Goal: Check status: Check status

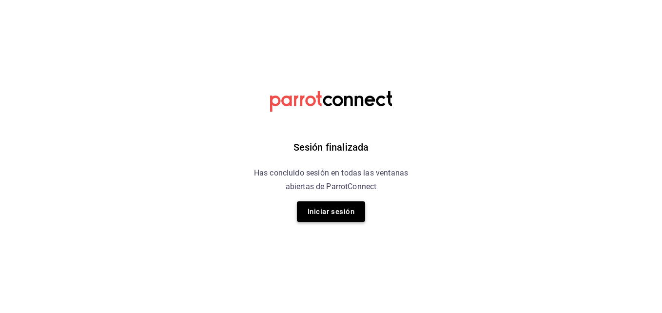
click at [340, 219] on button "Iniciar sesión" at bounding box center [331, 211] width 68 height 20
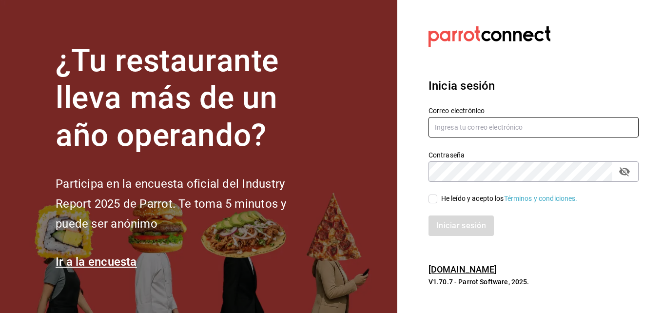
type input "[PERSON_NAME][EMAIL_ADDRESS][DOMAIN_NAME]"
click at [435, 201] on input "He leído y acepto los Términos y condiciones." at bounding box center [432, 198] width 9 height 9
checkbox input "true"
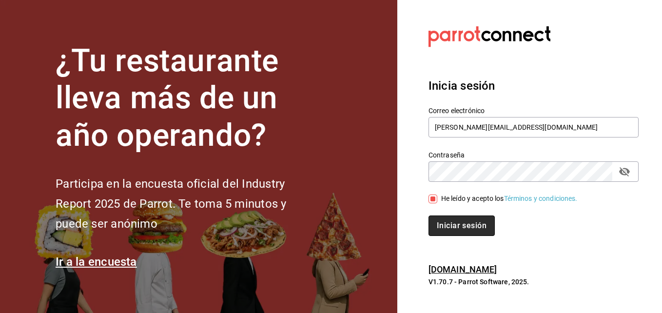
click at [464, 228] on button "Iniciar sesión" at bounding box center [461, 225] width 66 height 20
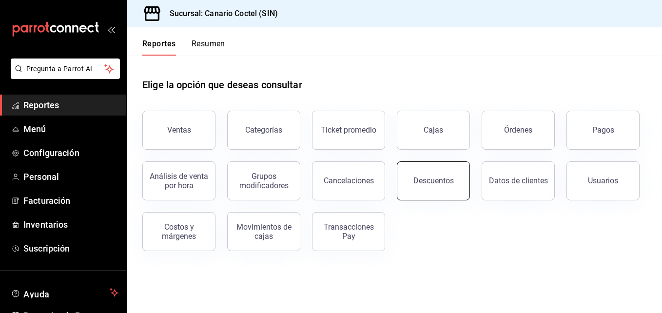
click at [443, 177] on div "Descuentos" at bounding box center [433, 180] width 40 height 9
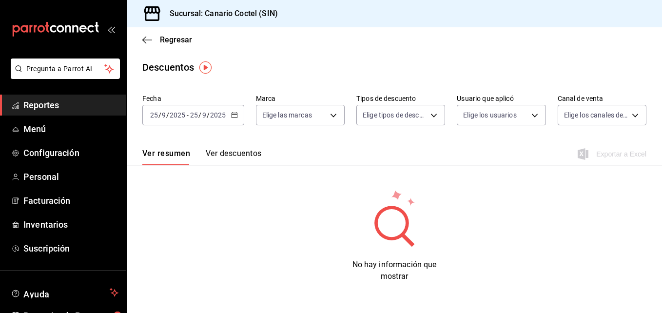
click at [232, 114] on icon "button" at bounding box center [234, 115] width 7 height 7
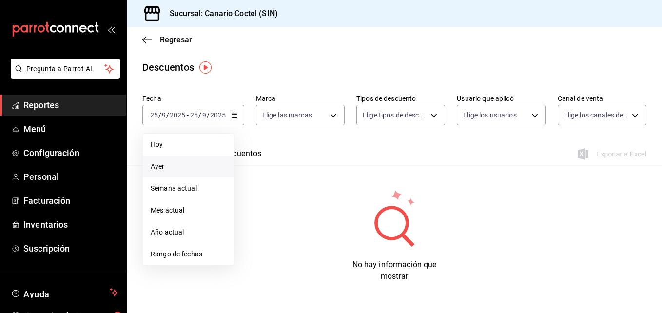
click at [161, 165] on span "Ayer" at bounding box center [189, 166] width 76 height 10
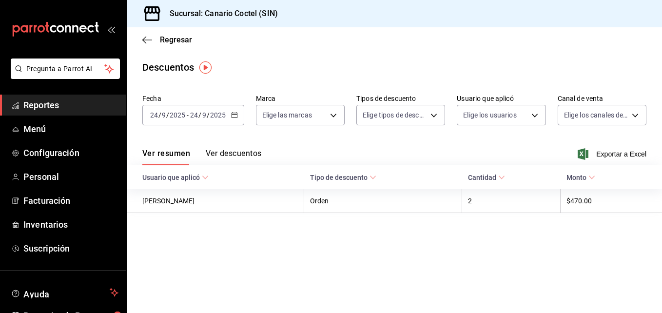
click at [242, 153] on button "Ver descuentos" at bounding box center [234, 157] width 56 height 17
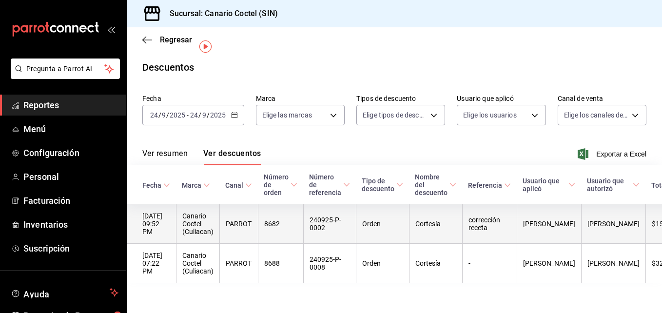
scroll to position [21, 0]
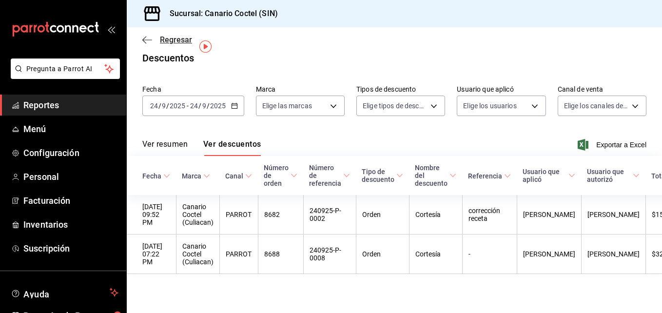
click at [165, 41] on span "Regresar" at bounding box center [176, 39] width 32 height 9
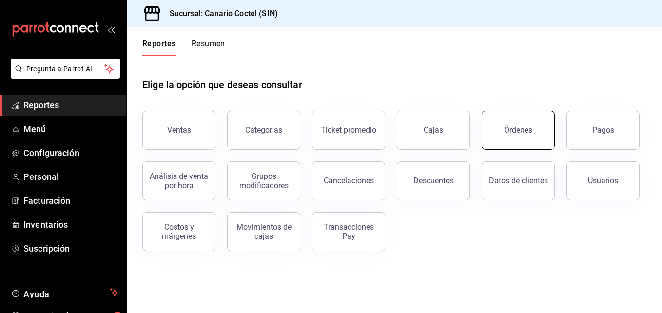
click at [523, 134] on div "Órdenes" at bounding box center [518, 129] width 28 height 9
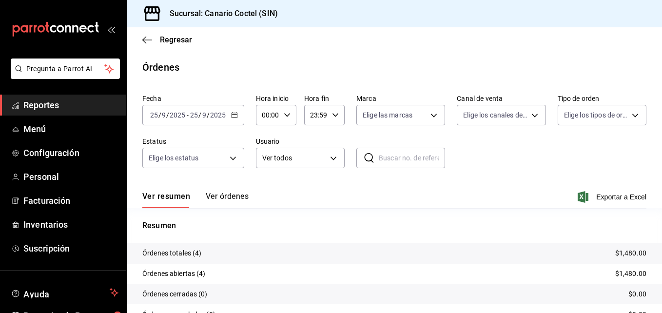
scroll to position [70, 0]
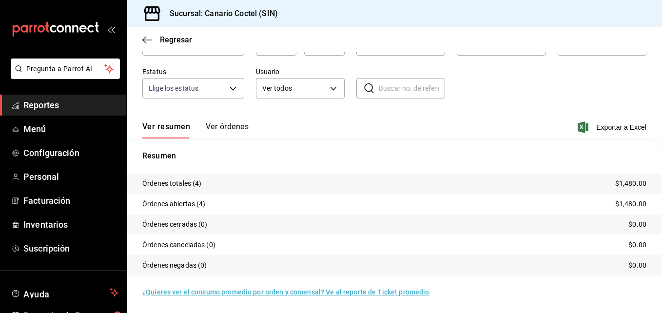
click at [229, 128] on button "Ver órdenes" at bounding box center [227, 130] width 43 height 17
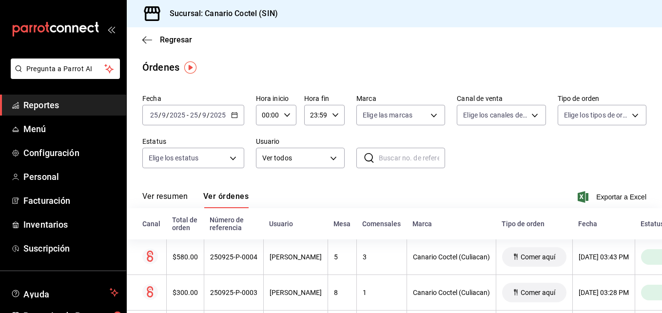
click at [236, 112] on icon "button" at bounding box center [234, 115] width 7 height 7
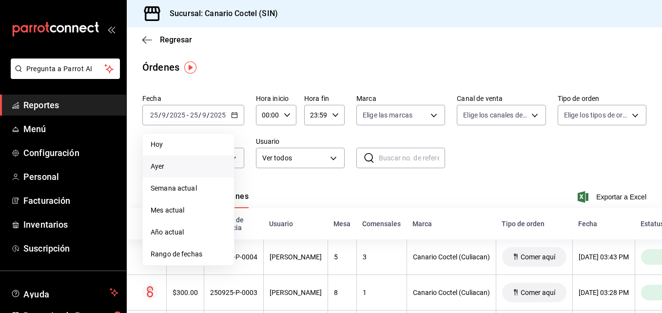
click at [182, 160] on li "Ayer" at bounding box center [188, 166] width 91 height 22
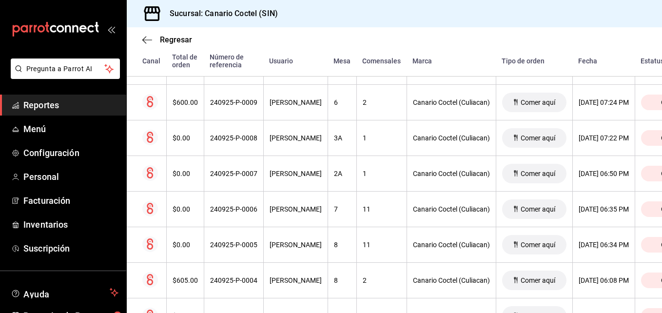
scroll to position [292, 0]
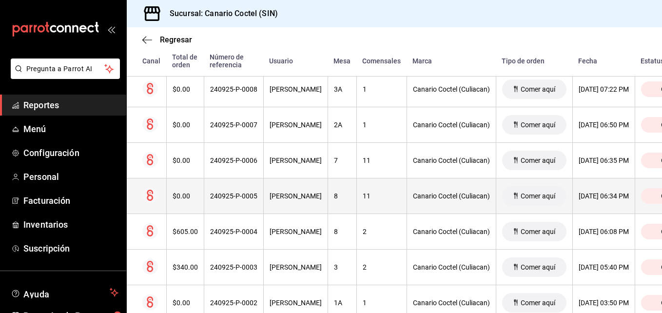
click at [240, 199] on div "240925-P-0005" at bounding box center [233, 196] width 47 height 8
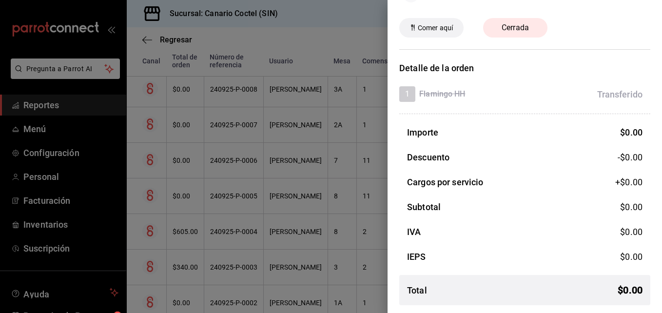
scroll to position [0, 0]
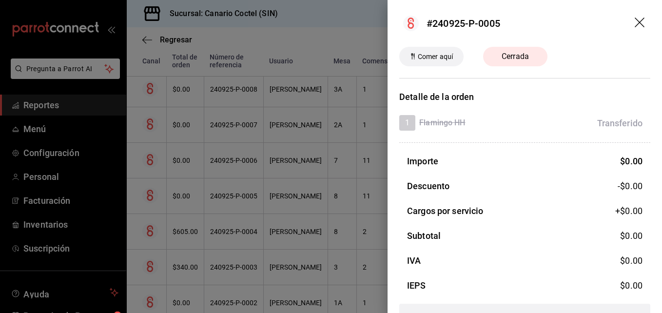
click at [635, 22] on icon "drag" at bounding box center [641, 24] width 12 height 12
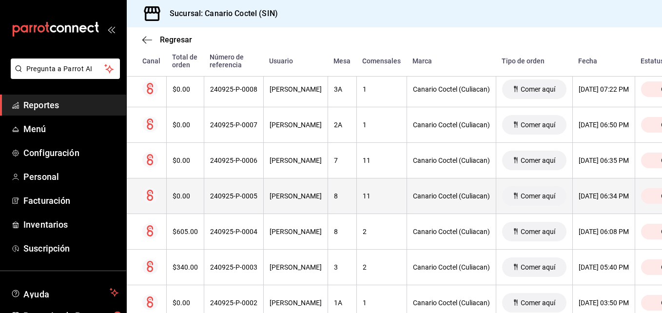
click at [231, 195] on div "240925-P-0005" at bounding box center [233, 196] width 47 height 8
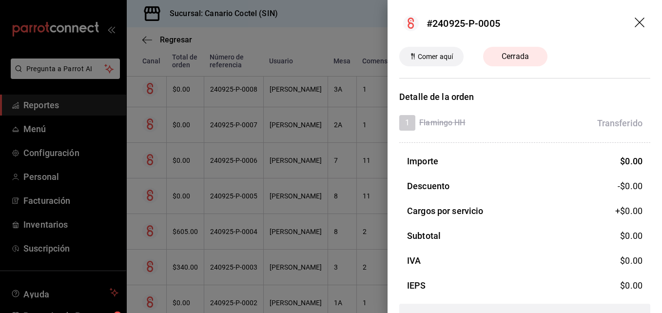
click at [635, 19] on icon "drag" at bounding box center [641, 24] width 12 height 12
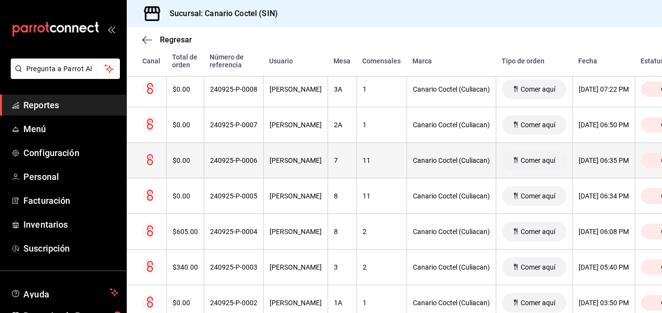
click at [244, 159] on div "240925-P-0006" at bounding box center [233, 160] width 47 height 8
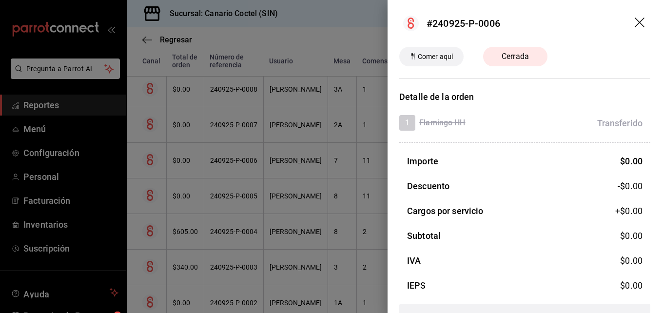
click at [635, 20] on icon "drag" at bounding box center [640, 23] width 10 height 10
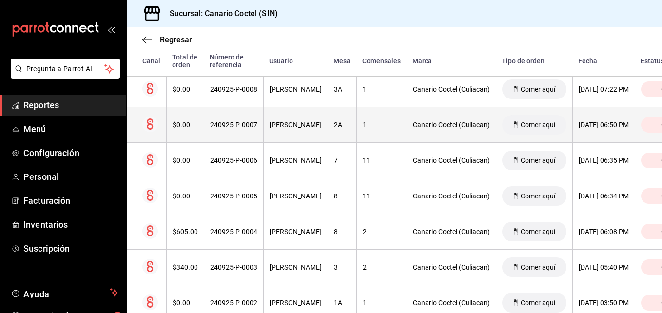
click at [237, 126] on div "240925-P-0007" at bounding box center [233, 125] width 47 height 8
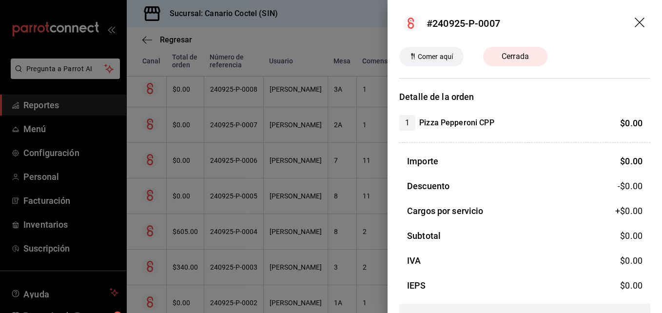
click at [328, 175] on div at bounding box center [331, 156] width 662 height 313
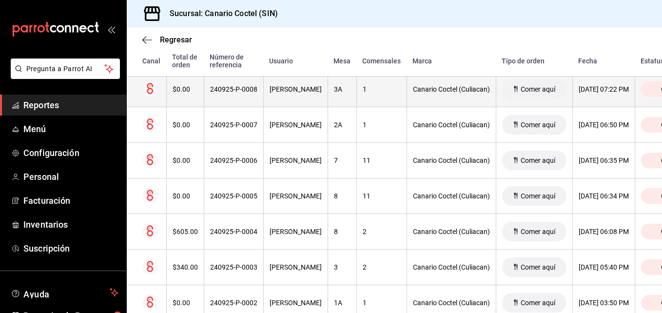
click at [223, 93] on div "240925-P-0008" at bounding box center [233, 89] width 47 height 8
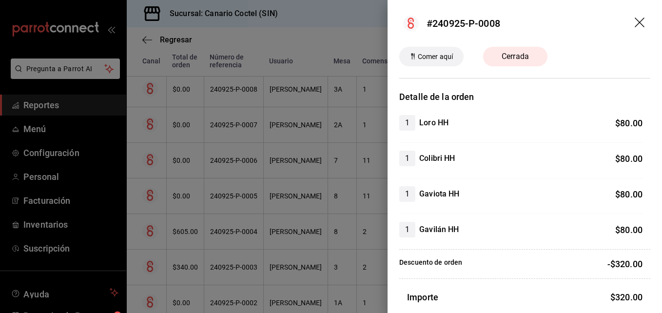
click at [231, 103] on div at bounding box center [331, 156] width 662 height 313
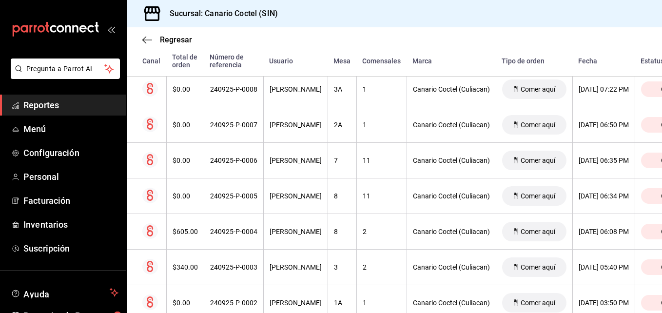
scroll to position [244, 0]
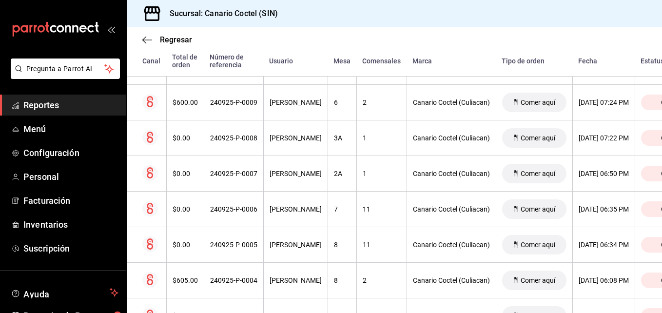
click at [231, 103] on div "240925-P-0009" at bounding box center [233, 102] width 47 height 8
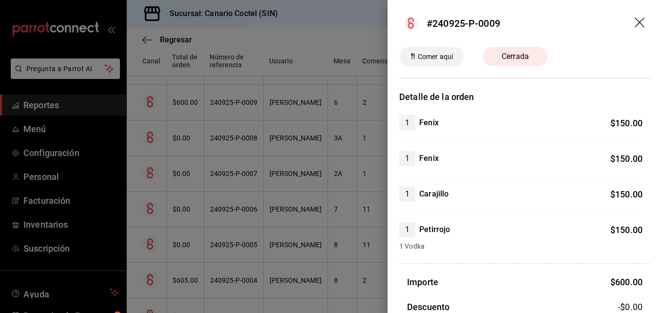
click at [232, 116] on div at bounding box center [331, 156] width 662 height 313
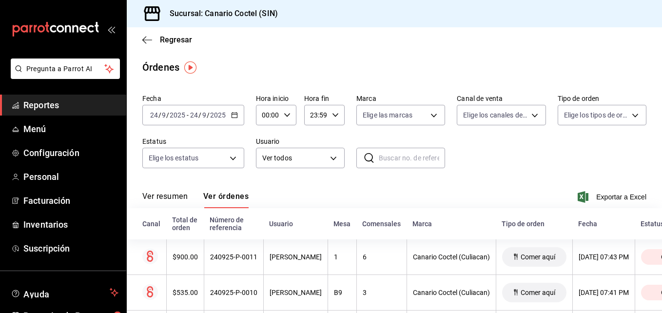
scroll to position [97, 0]
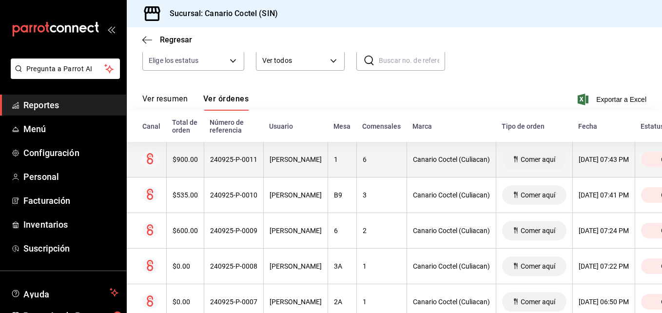
click at [179, 158] on div "$900.00" at bounding box center [185, 159] width 25 height 8
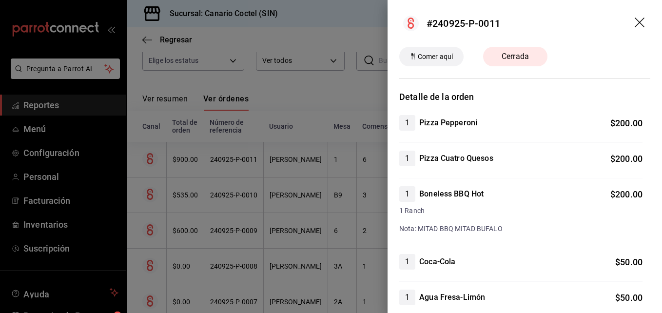
click at [180, 159] on div at bounding box center [331, 156] width 662 height 313
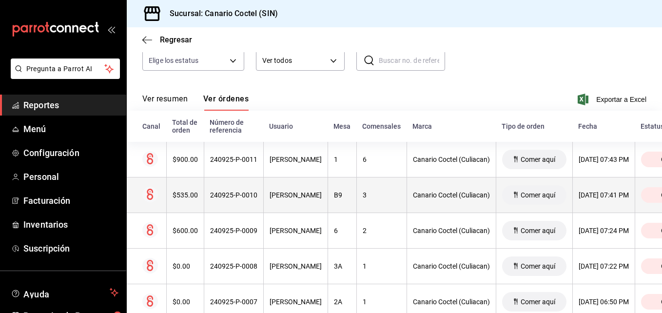
click at [184, 191] on th "$535.00" at bounding box center [185, 195] width 38 height 36
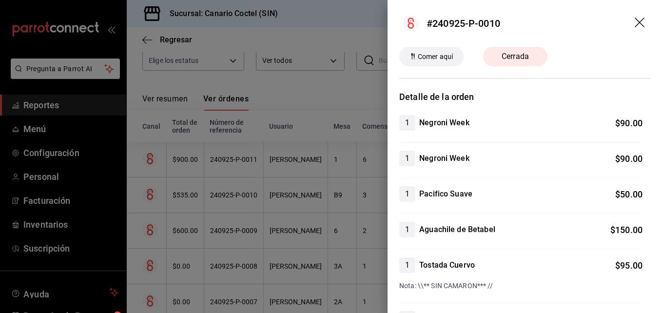
click at [184, 191] on div at bounding box center [331, 156] width 662 height 313
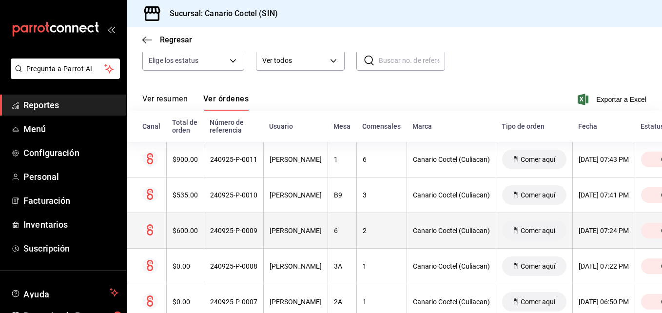
click at [181, 234] on div "$600.00" at bounding box center [185, 231] width 25 height 8
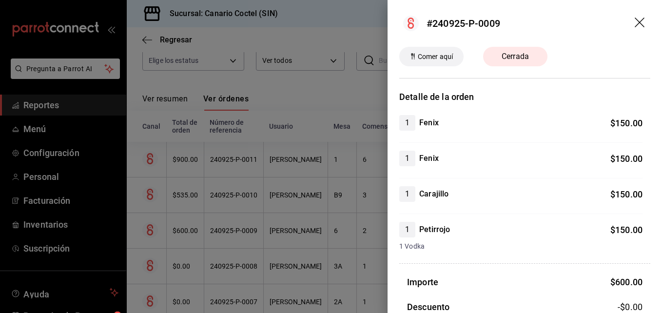
click at [181, 234] on div at bounding box center [331, 156] width 662 height 313
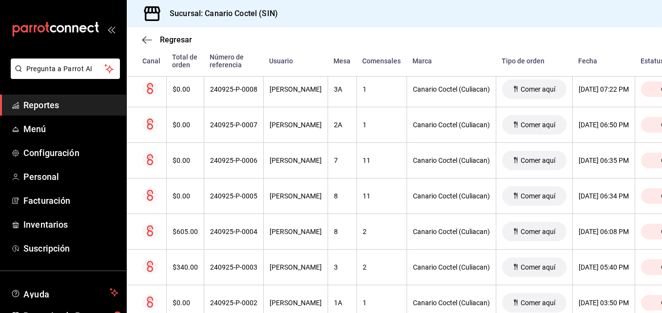
scroll to position [341, 0]
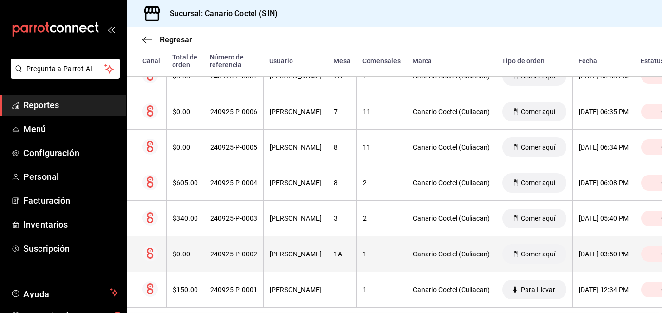
click at [180, 256] on div "$0.00" at bounding box center [185, 254] width 25 height 8
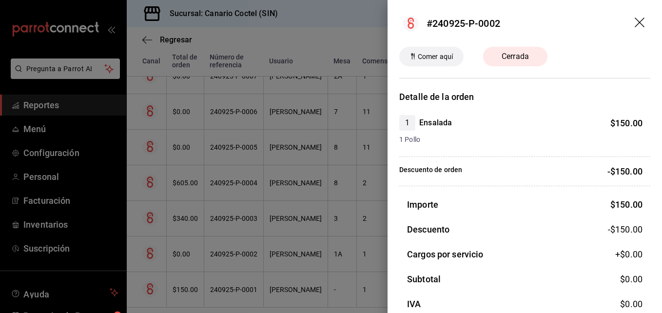
click at [180, 256] on div at bounding box center [331, 156] width 662 height 313
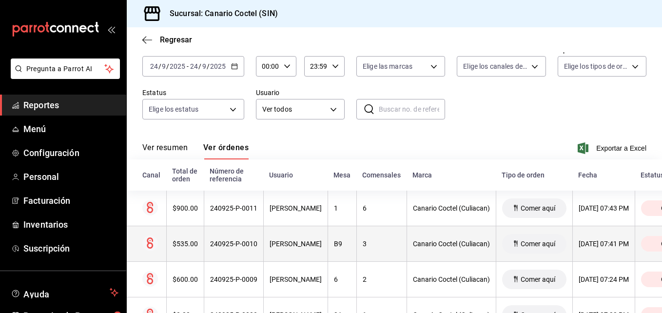
scroll to position [97, 0]
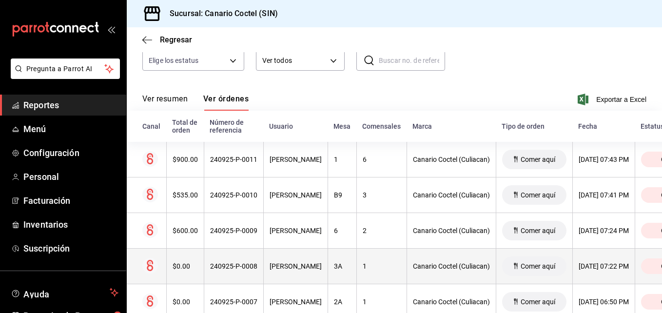
click at [233, 265] on div "240925-P-0008" at bounding box center [233, 266] width 47 height 8
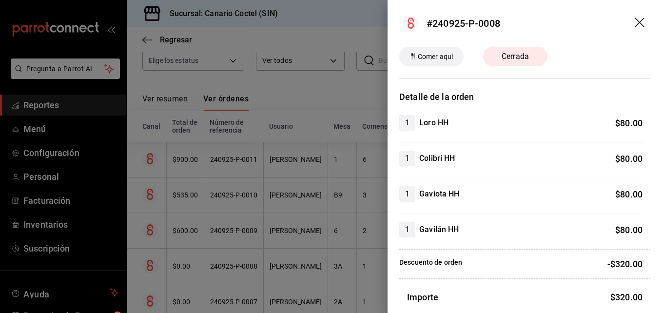
click at [233, 265] on div at bounding box center [331, 156] width 662 height 313
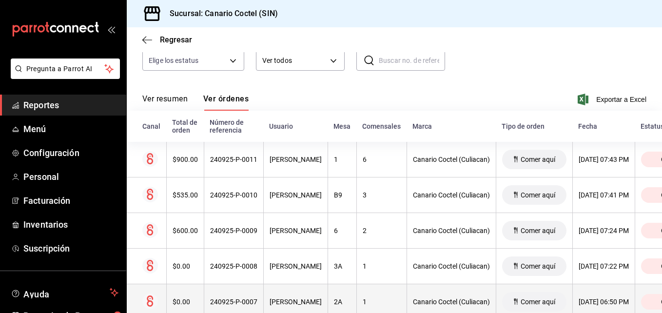
click at [231, 306] on div "240925-P-0007" at bounding box center [233, 302] width 47 height 8
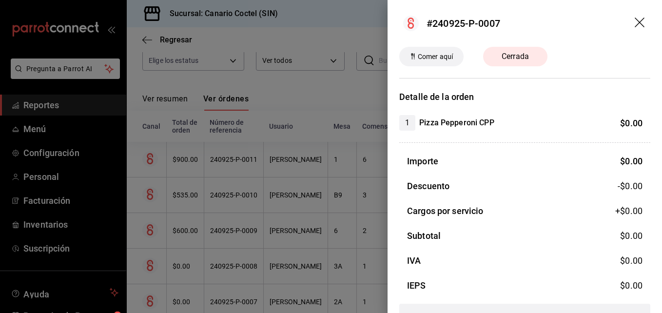
click at [231, 306] on div at bounding box center [331, 156] width 662 height 313
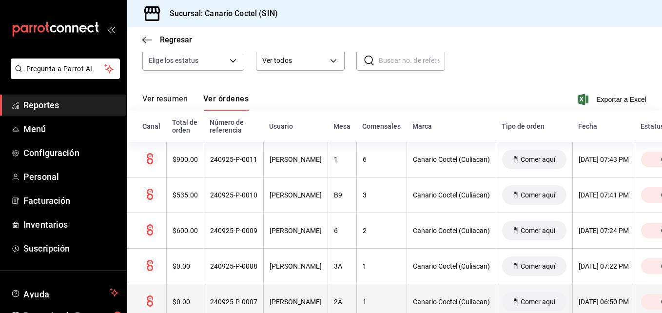
scroll to position [146, 0]
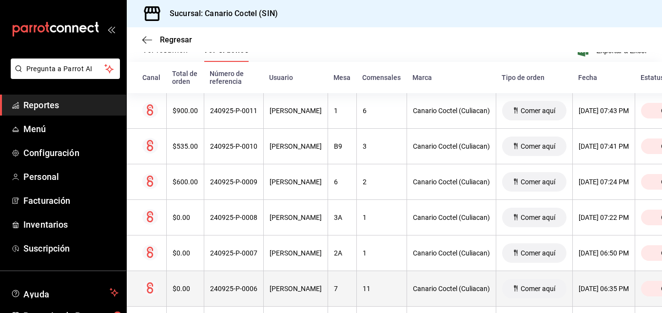
click at [236, 291] on div "240925-P-0006" at bounding box center [233, 289] width 47 height 8
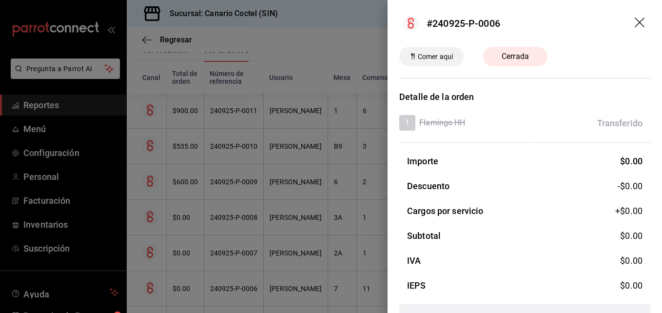
click at [236, 291] on div at bounding box center [331, 156] width 662 height 313
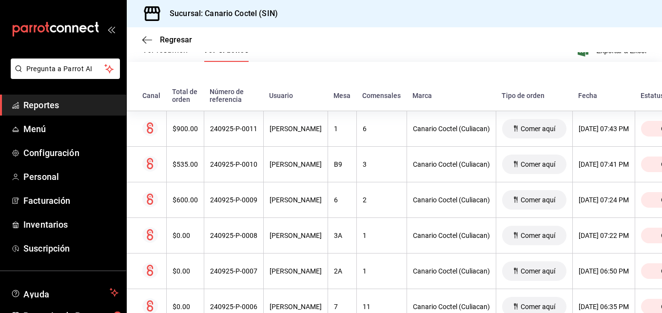
scroll to position [195, 0]
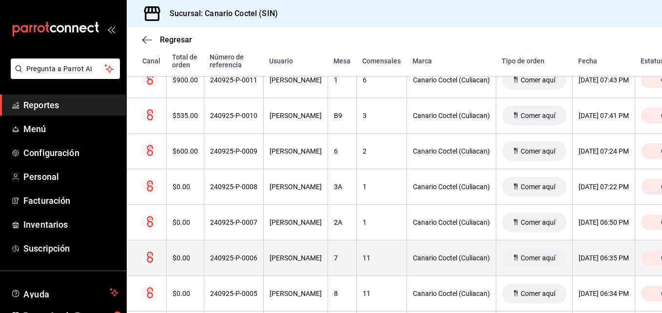
click at [242, 258] on div "240925-P-0006" at bounding box center [233, 258] width 47 height 8
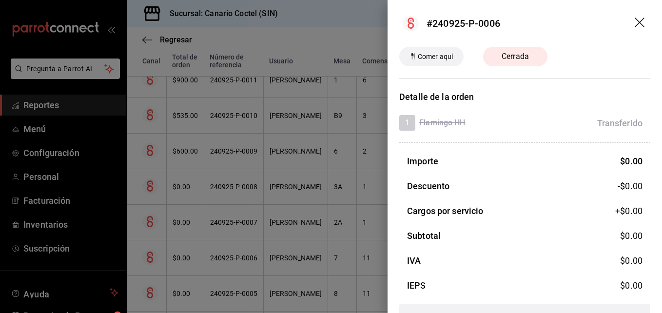
click at [242, 258] on div at bounding box center [331, 156] width 662 height 313
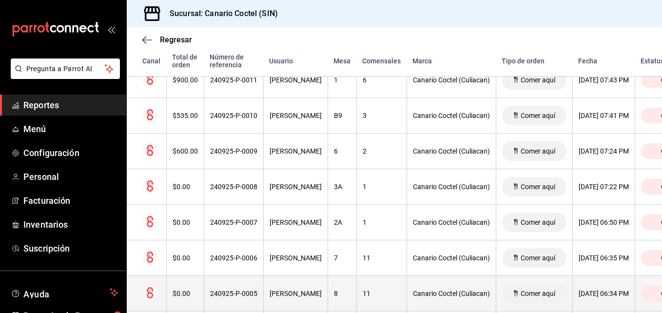
click at [236, 291] on div "240925-P-0005" at bounding box center [233, 293] width 47 height 8
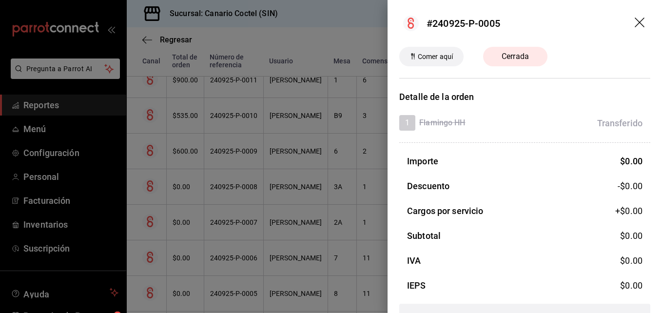
click at [236, 291] on div at bounding box center [331, 156] width 662 height 313
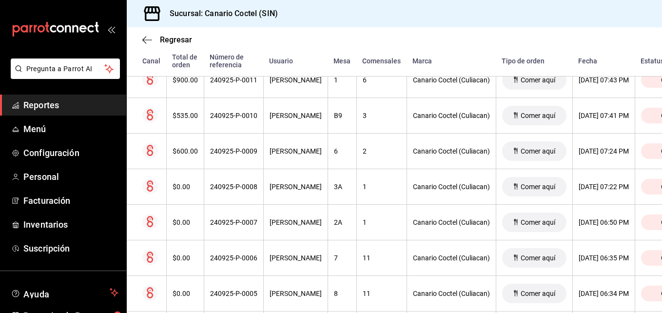
scroll to position [292, 0]
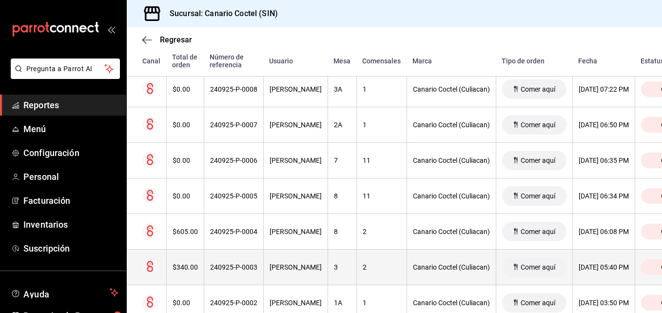
click at [238, 270] on div "240925-P-0003" at bounding box center [233, 267] width 47 height 8
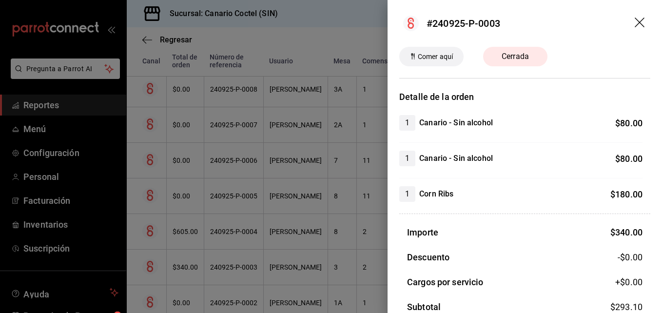
click at [238, 270] on div at bounding box center [331, 156] width 662 height 313
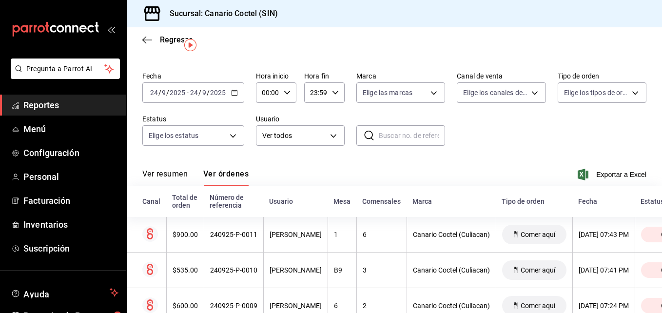
scroll to position [0, 0]
